Goal: Task Accomplishment & Management: Complete application form

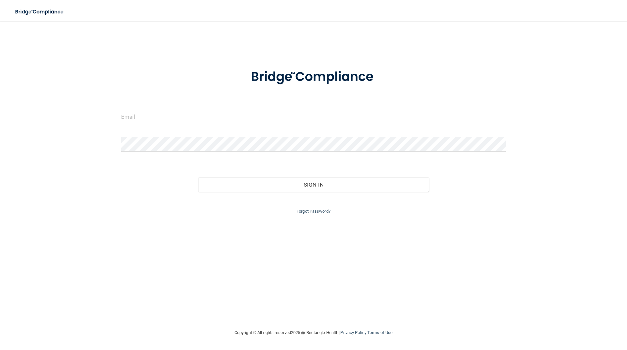
click at [196, 97] on form "Invalid email/password. You don't have permission to access that page. Sign In …" at bounding box center [313, 137] width 385 height 155
click at [197, 113] on input "email" at bounding box center [313, 117] width 385 height 15
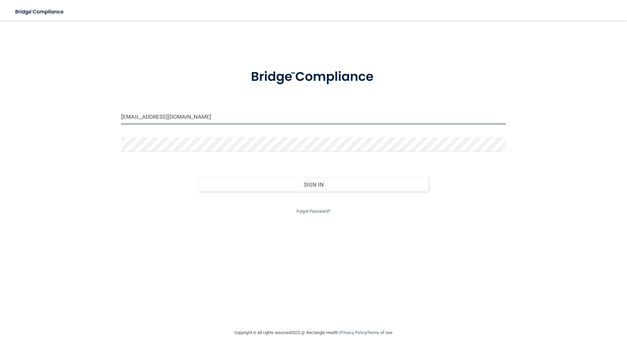
type input "[EMAIL_ADDRESS][DOMAIN_NAME]"
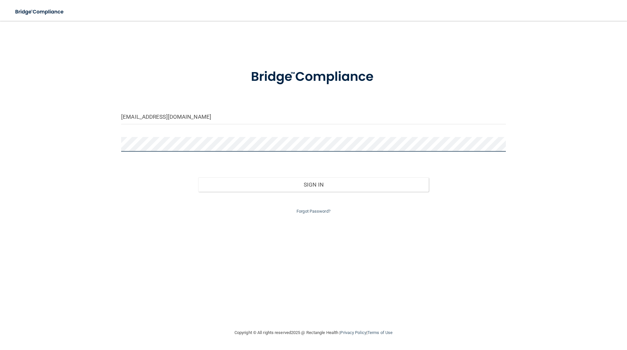
click at [198, 178] on button "Sign In" at bounding box center [313, 185] width 231 height 14
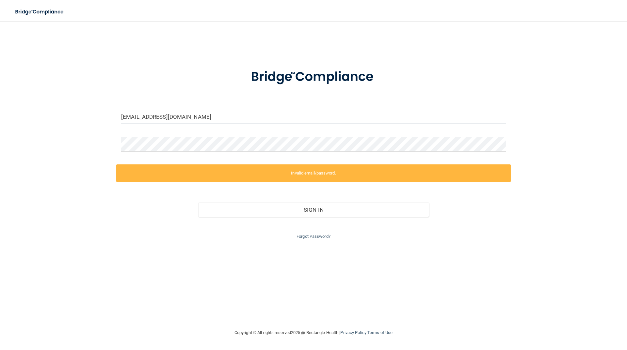
click at [160, 116] on input "[EMAIL_ADDRESS][DOMAIN_NAME]" at bounding box center [313, 117] width 385 height 15
click at [163, 116] on input "[EMAIL_ADDRESS][DOMAIN_NAME]" at bounding box center [313, 117] width 385 height 15
click at [177, 117] on input "[EMAIL_ADDRESS][DOMAIN_NAME]" at bounding box center [313, 117] width 385 height 15
click at [178, 117] on input "[EMAIL_ADDRESS][DOMAIN_NAME]" at bounding box center [313, 117] width 385 height 15
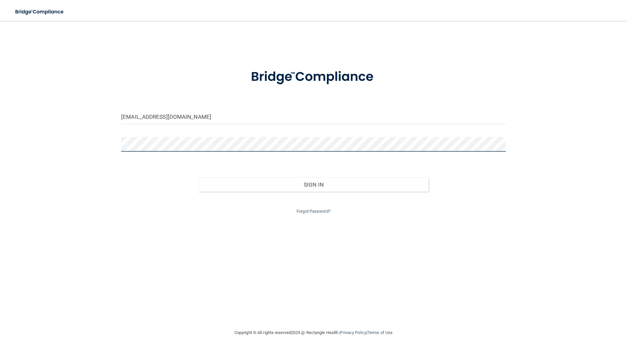
click at [198, 178] on button "Sign In" at bounding box center [313, 185] width 231 height 14
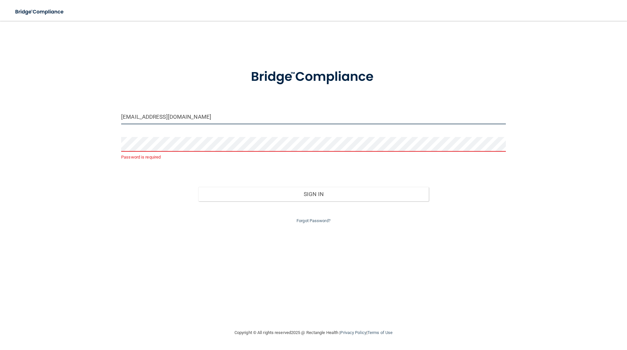
drag, startPoint x: 245, startPoint y: 120, endPoint x: 67, endPoint y: 127, distance: 177.4
click at [67, 127] on div "lshulga@mosaicdentalcollective.com Password is required Invalid email/password.…" at bounding box center [313, 174] width 601 height 295
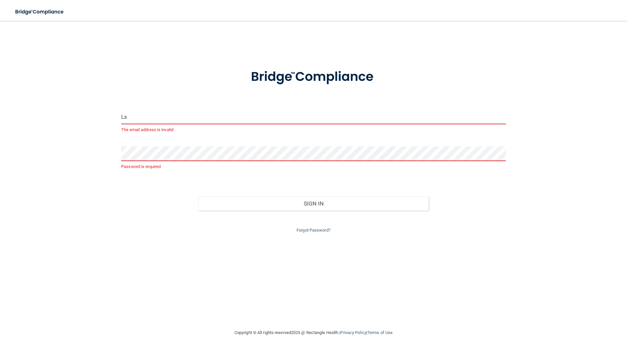
type input "L"
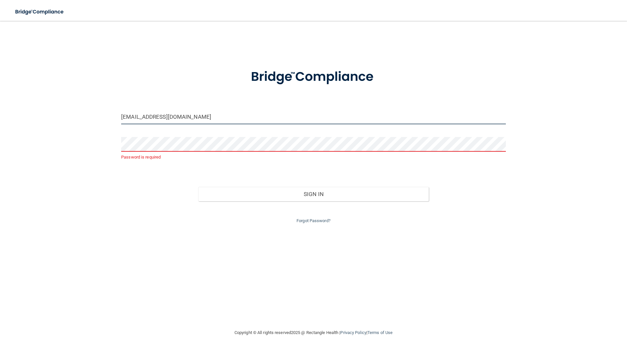
type input "[EMAIL_ADDRESS][DOMAIN_NAME]"
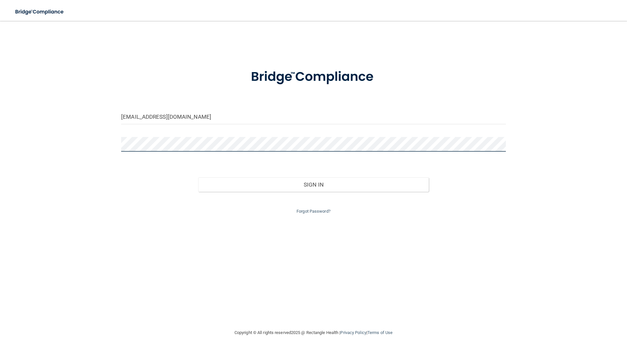
click at [198, 178] on button "Sign In" at bounding box center [313, 185] width 231 height 14
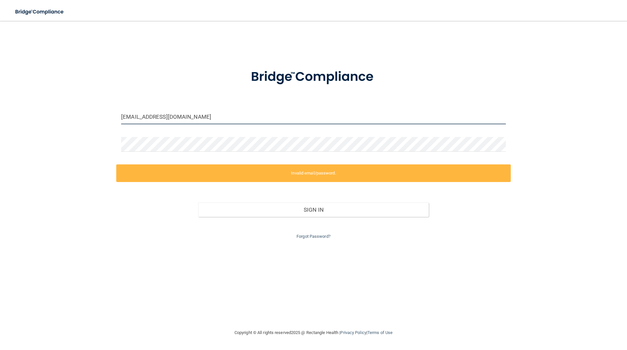
click at [233, 118] on input "[EMAIL_ADDRESS][DOMAIN_NAME]" at bounding box center [313, 117] width 385 height 15
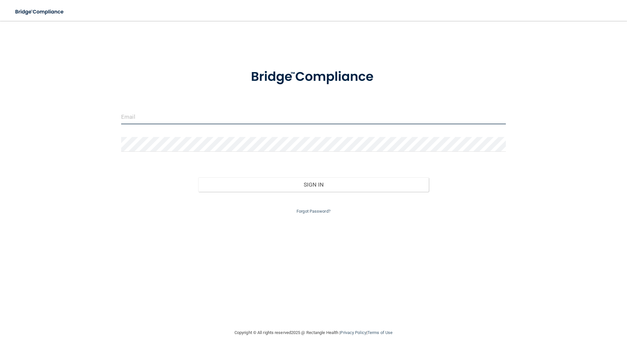
click at [187, 121] on input "email" at bounding box center [313, 117] width 385 height 15
click at [250, 112] on input "email" at bounding box center [313, 117] width 385 height 15
type input "[EMAIL_ADDRESS][DOMAIN_NAME]"
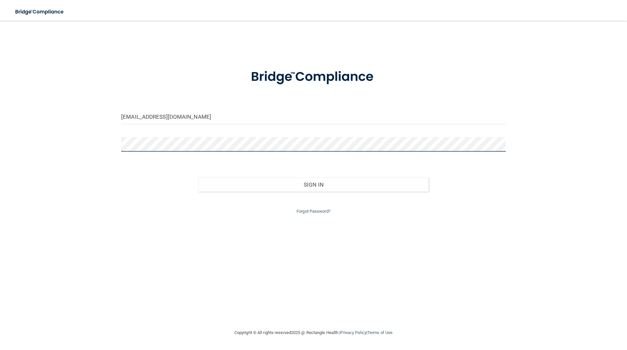
click at [198, 178] on button "Sign In" at bounding box center [313, 185] width 231 height 14
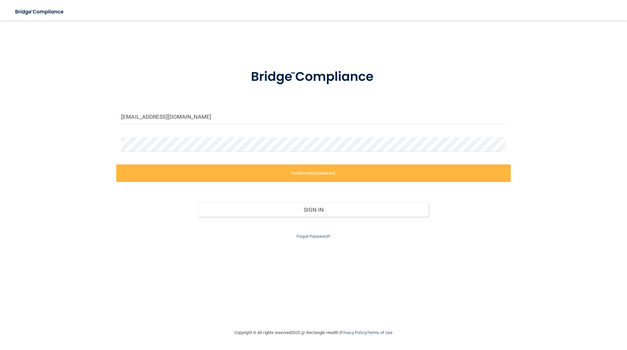
click at [317, 241] on div "lshulga@mosaicdentalcollective.com Invalid email/password. You don't have permi…" at bounding box center [313, 174] width 601 height 295
click at [314, 233] on div "Forgot Password?" at bounding box center [313, 229] width 394 height 24
click at [311, 240] on div "Forgot Password?" at bounding box center [313, 229] width 394 height 24
click at [309, 235] on link "Forgot Password?" at bounding box center [314, 236] width 34 height 5
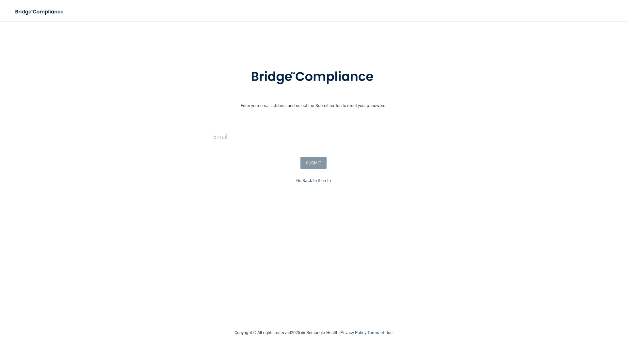
click at [259, 128] on form "Enter your email address and select the Submit button to reset your password. S…" at bounding box center [313, 118] width 620 height 117
click at [261, 137] on input "email" at bounding box center [313, 137] width 200 height 15
type input "[EMAIL_ADDRESS][DOMAIN_NAME]"
click at [321, 158] on button "SUBMIT" at bounding box center [313, 163] width 26 height 12
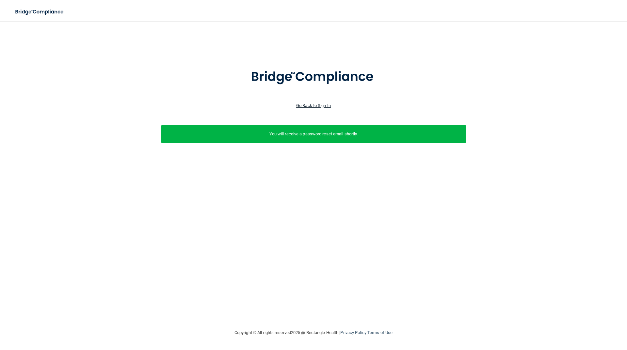
click at [306, 107] on link "Go Back to Sign In" at bounding box center [313, 105] width 35 height 5
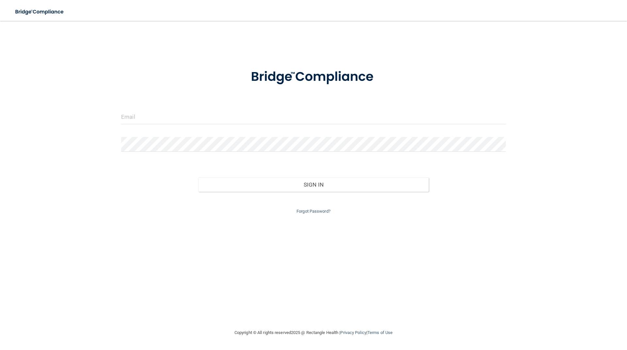
click at [172, 118] on input "email" at bounding box center [313, 117] width 385 height 15
type input "[EMAIL_ADDRESS][DOMAIN_NAME]"
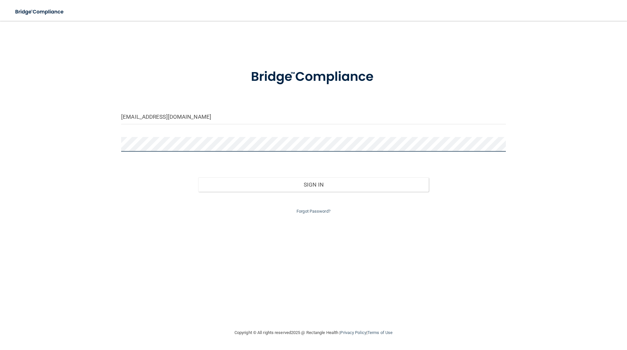
click at [198, 178] on button "Sign In" at bounding box center [313, 185] width 231 height 14
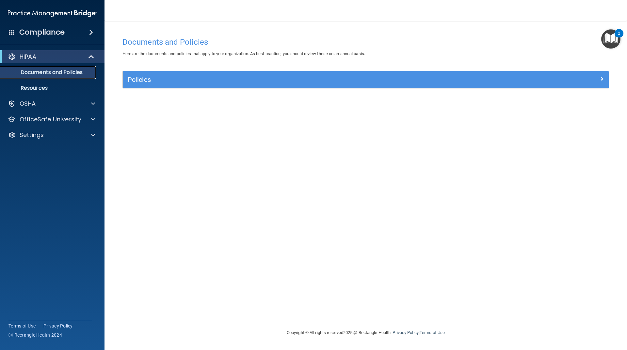
click at [63, 74] on p "Documents and Policies" at bounding box center [48, 72] width 89 height 7
click at [53, 104] on div "OSHA" at bounding box center [43, 104] width 81 height 8
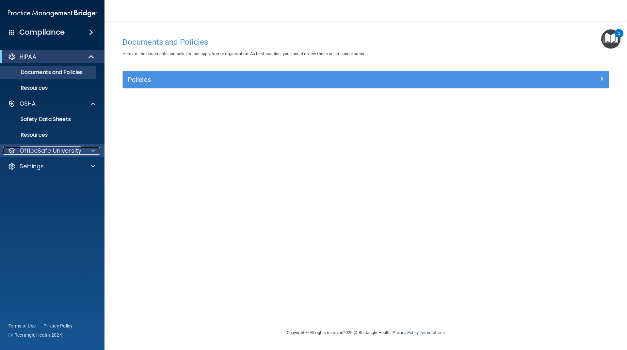
click at [58, 152] on p "OfficeSafe University" at bounding box center [51, 151] width 62 height 8
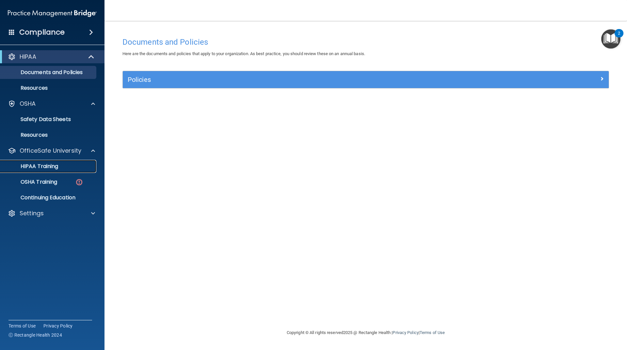
click at [58, 166] on p "HIPAA Training" at bounding box center [31, 166] width 54 height 7
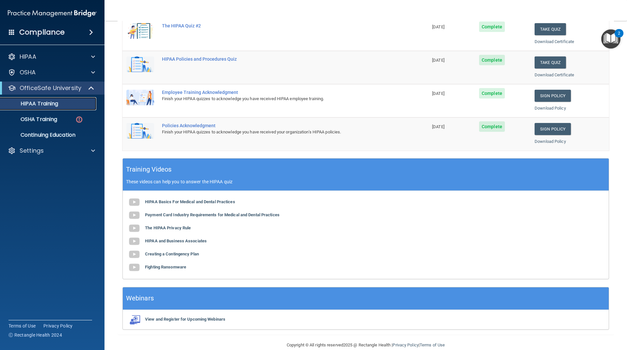
scroll to position [141, 0]
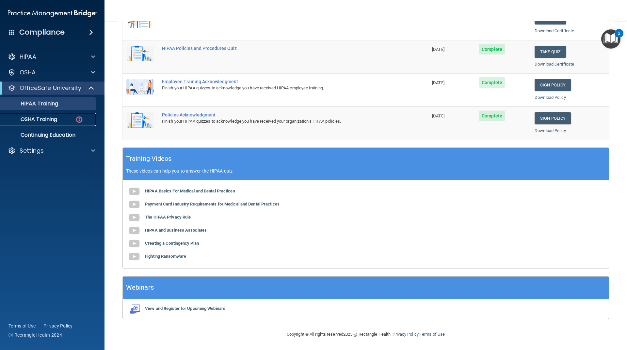
click at [42, 115] on link "OSHA Training" at bounding box center [44, 119] width 103 height 13
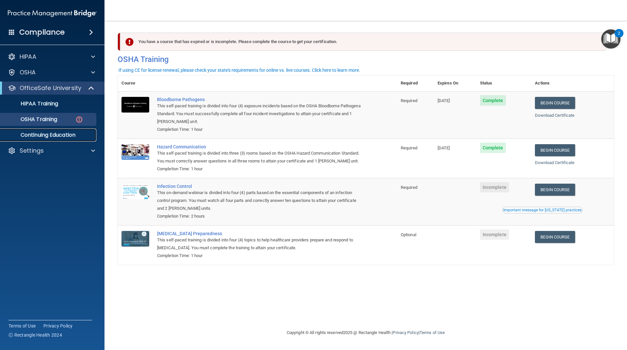
click at [34, 136] on p "Continuing Education" at bounding box center [48, 135] width 89 height 7
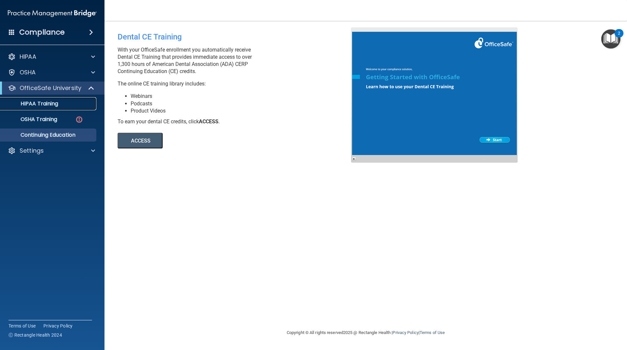
click at [42, 105] on p "HIPAA Training" at bounding box center [31, 104] width 54 height 7
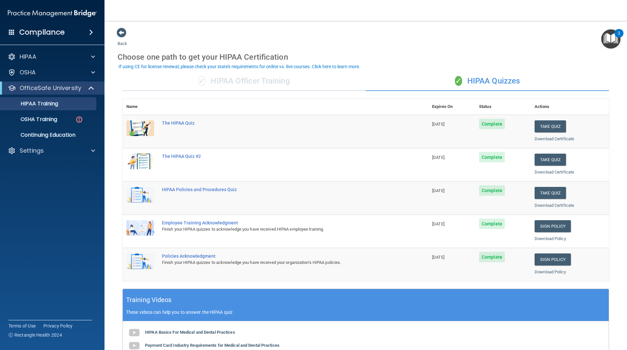
click at [150, 223] on img at bounding box center [140, 228] width 28 height 16
click at [480, 227] on span "Complete" at bounding box center [492, 224] width 26 height 10
click at [224, 224] on div "Employee Training Acknowledgment" at bounding box center [278, 222] width 233 height 5
click at [139, 236] on td at bounding box center [140, 231] width 36 height 33
click at [137, 226] on img at bounding box center [140, 228] width 28 height 16
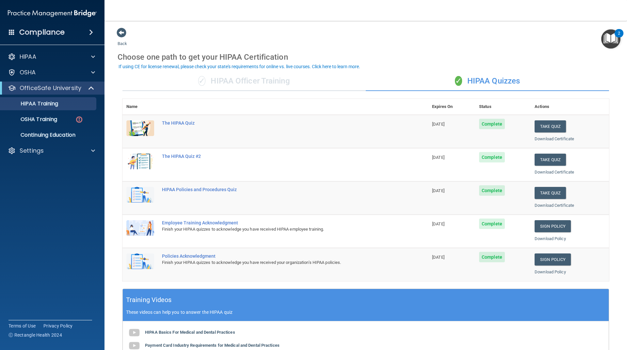
click at [185, 224] on div "Employee Training Acknowledgment" at bounding box center [278, 222] width 233 height 5
click at [487, 219] on span "Complete" at bounding box center [492, 224] width 26 height 10
click at [537, 220] on link "Sign Policy" at bounding box center [553, 226] width 36 height 12
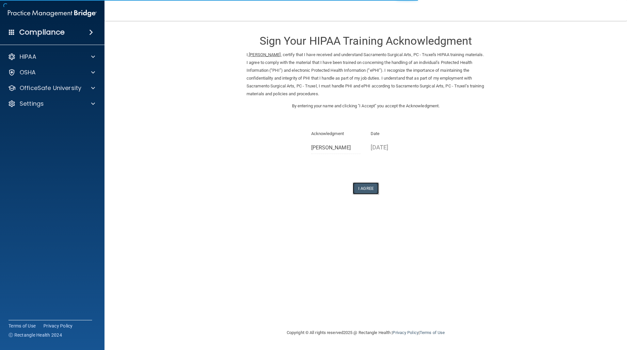
click at [370, 189] on button "I Agree" at bounding box center [366, 189] width 26 height 12
click at [371, 191] on button "I Agree" at bounding box center [366, 189] width 26 height 12
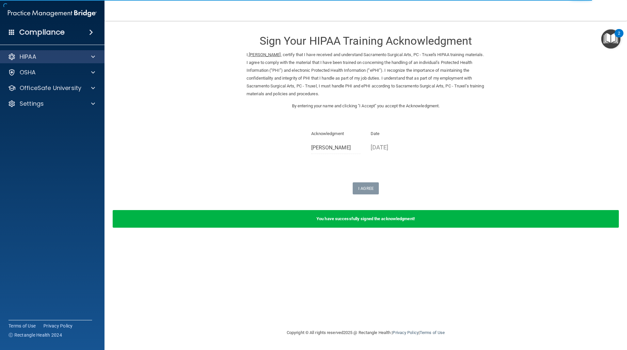
click at [87, 52] on div "HIPAA" at bounding box center [52, 56] width 105 height 13
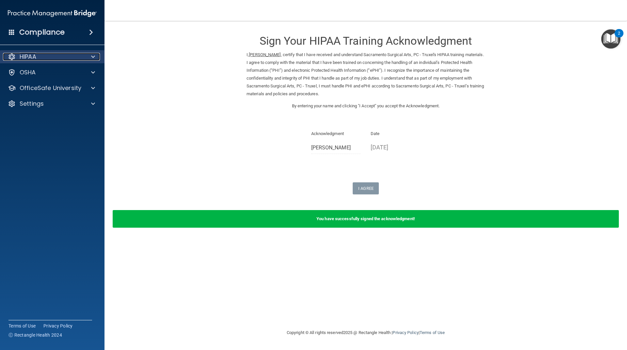
click at [96, 57] on div at bounding box center [92, 57] width 16 height 8
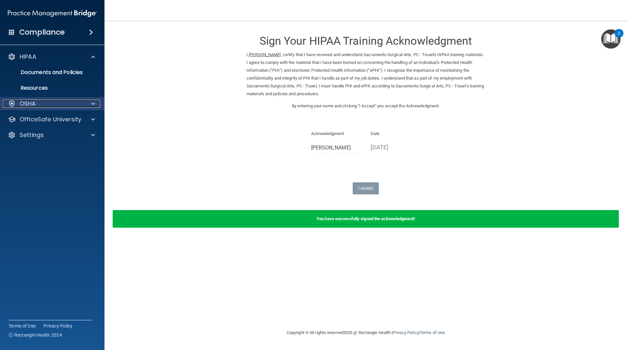
click at [93, 106] on span at bounding box center [93, 104] width 4 height 8
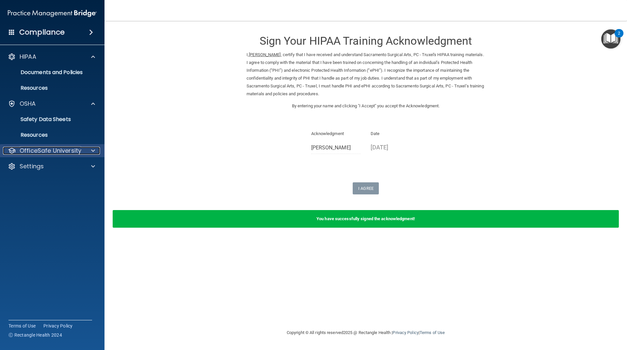
click at [48, 152] on p "OfficeSafe University" at bounding box center [51, 151] width 62 height 8
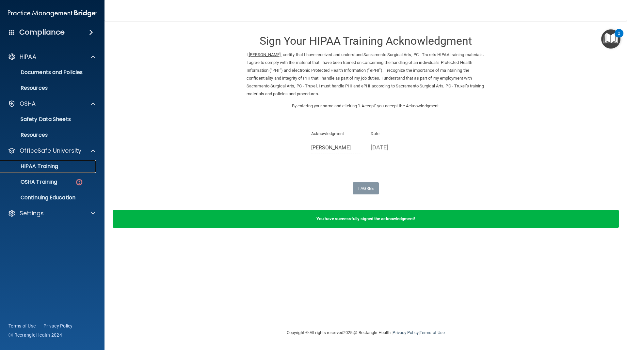
click at [53, 168] on p "HIPAA Training" at bounding box center [31, 166] width 54 height 7
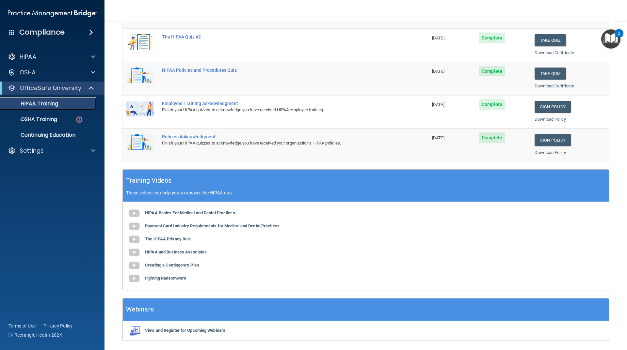
scroll to position [76, 0]
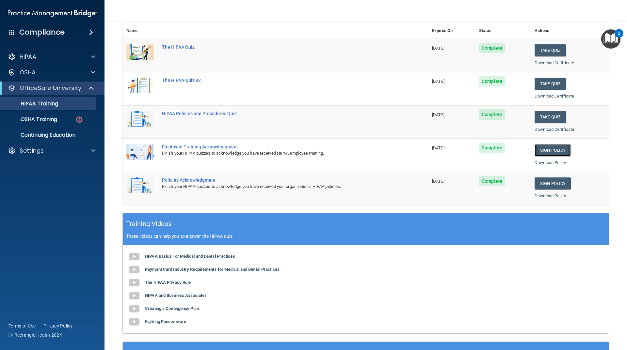
click at [553, 151] on link "Sign Policy" at bounding box center [553, 150] width 36 height 12
click at [550, 181] on link "Sign Policy" at bounding box center [553, 184] width 36 height 12
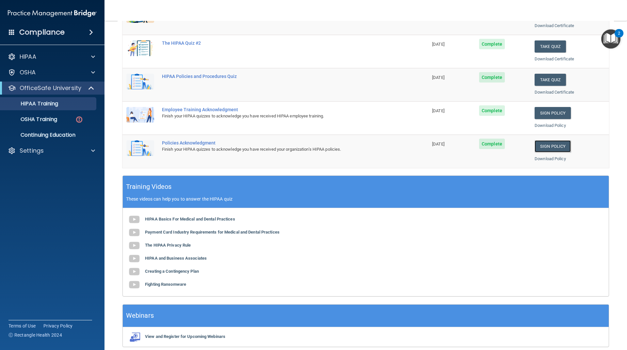
scroll to position [141, 0]
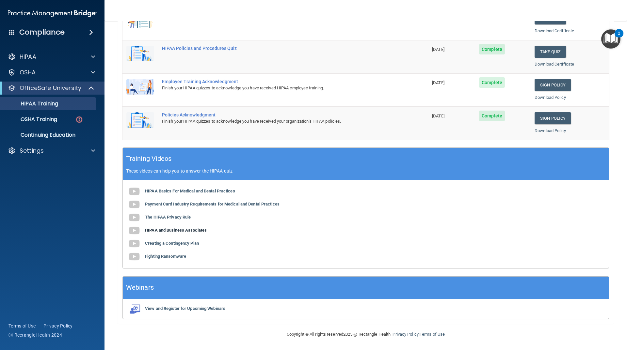
click at [171, 230] on b "HIPAA and Business Associates" at bounding box center [176, 230] width 62 height 5
click at [180, 247] on div "HIPAA Basics For Medical and Dental Practices Payment Card Industry Requirement…" at bounding box center [366, 224] width 486 height 88
click at [180, 244] on b "Creating a Contingency Plan" at bounding box center [172, 243] width 54 height 5
click at [182, 259] on b "Fighting Ransomware" at bounding box center [165, 256] width 41 height 5
click at [182, 189] on b "HIPAA Basics For Medical and Dental Practices" at bounding box center [190, 191] width 90 height 5
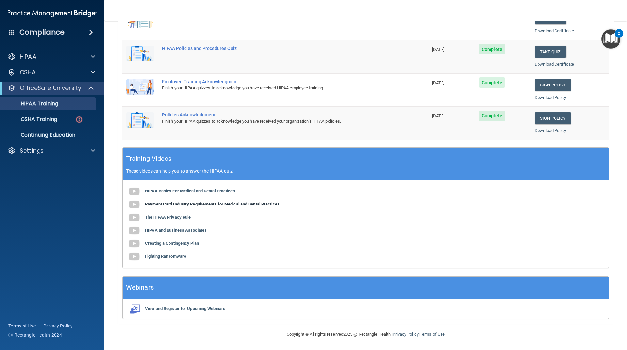
click at [179, 205] on b "Payment Card Industry Requirements for Medical and Dental Practices" at bounding box center [212, 204] width 135 height 5
click at [177, 230] on b "HIPAA and Business Associates" at bounding box center [176, 230] width 62 height 5
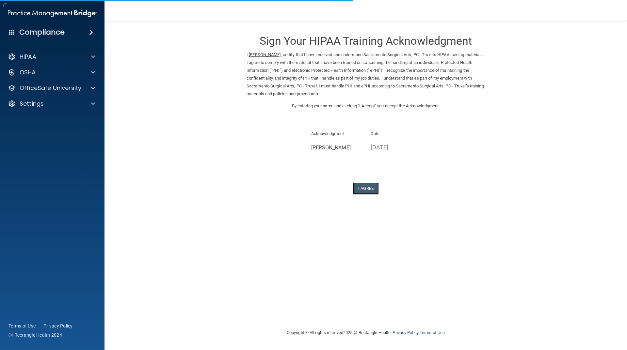
click at [372, 188] on button "I Agree" at bounding box center [366, 189] width 26 height 12
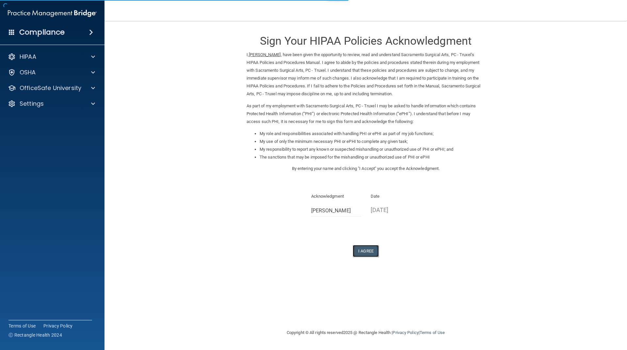
click at [367, 251] on button "I Agree" at bounding box center [366, 251] width 26 height 12
